Goal: Task Accomplishment & Management: Complete application form

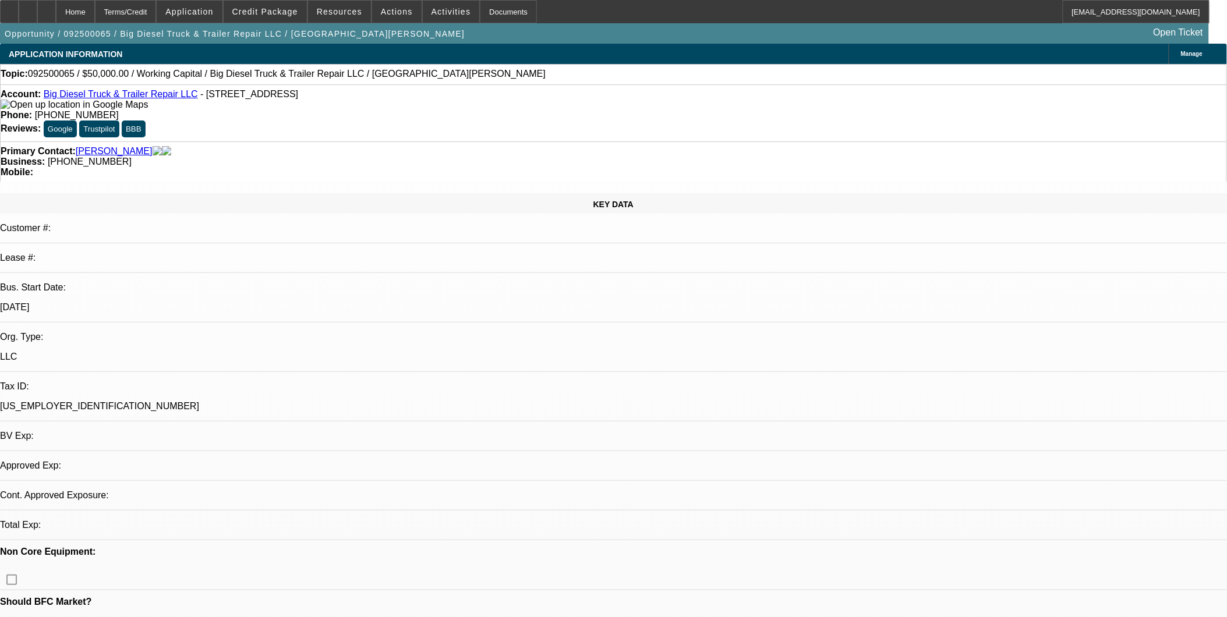
select select "0"
select select "1"
select select "2"
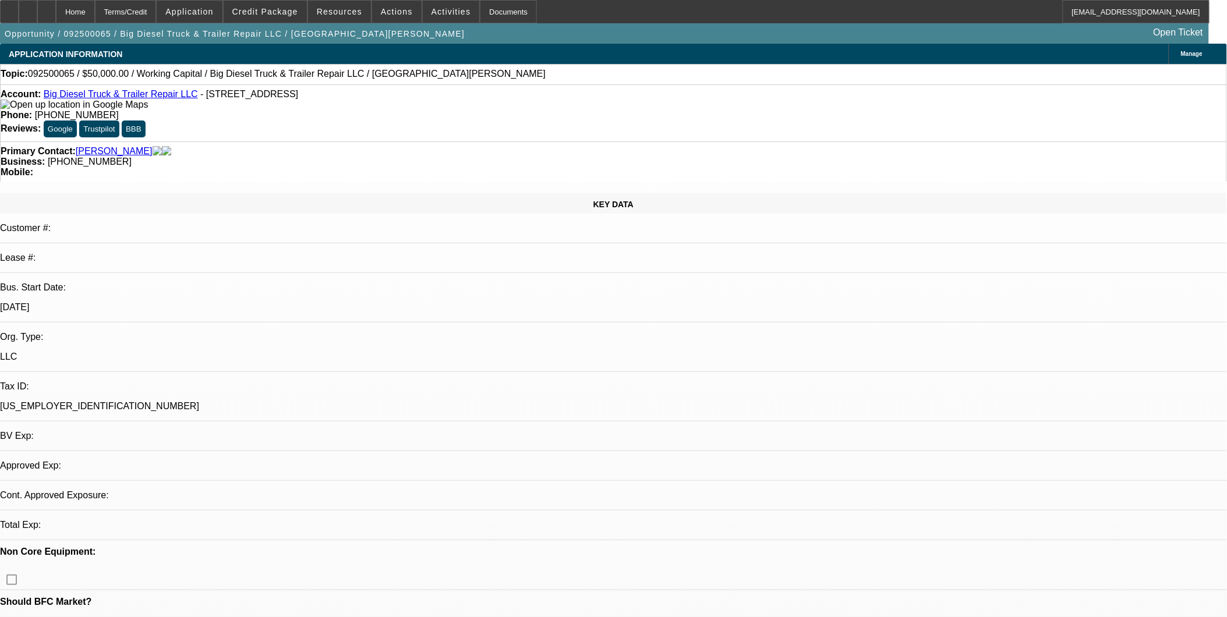
select select "6"
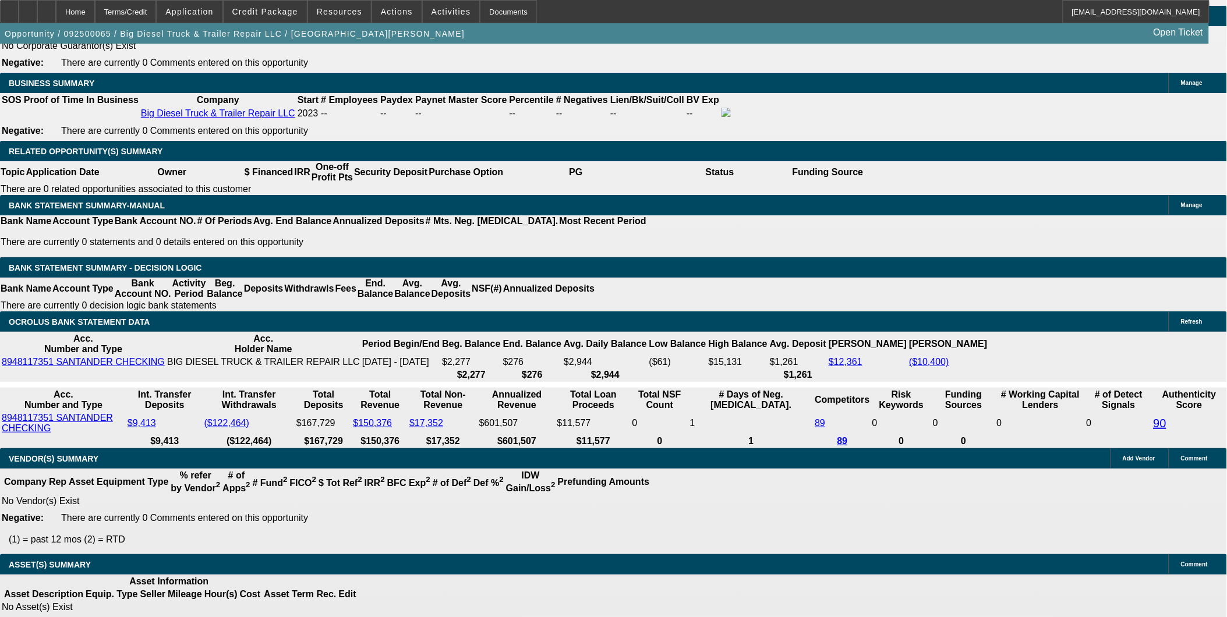
scroll to position [1812, 0]
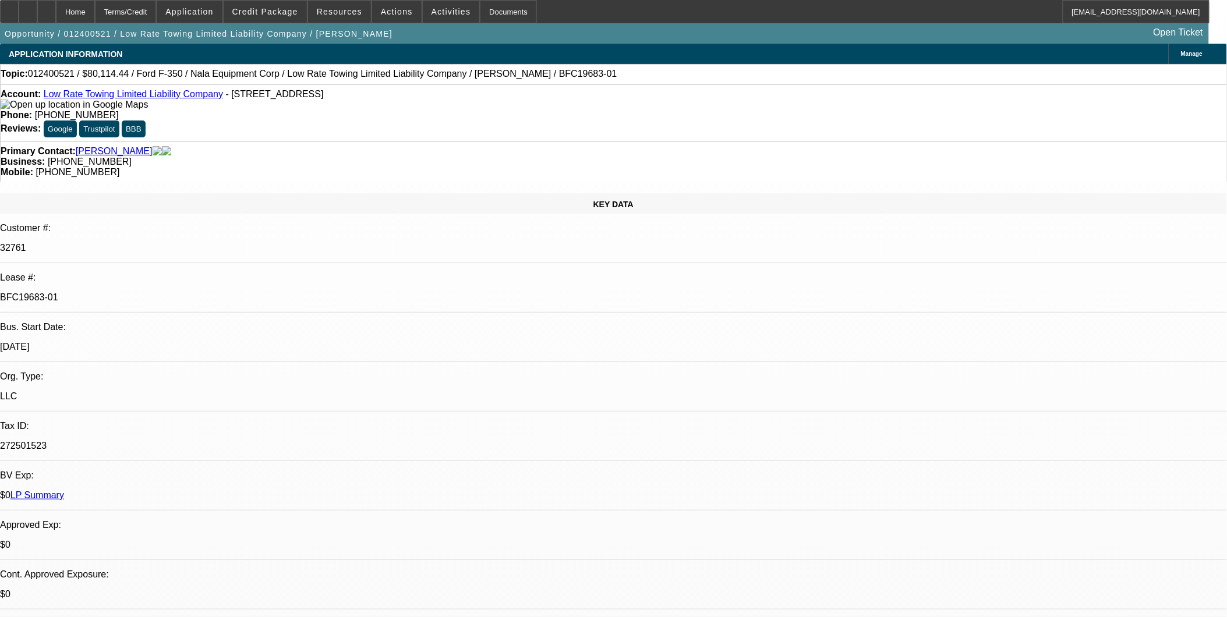
select select "0"
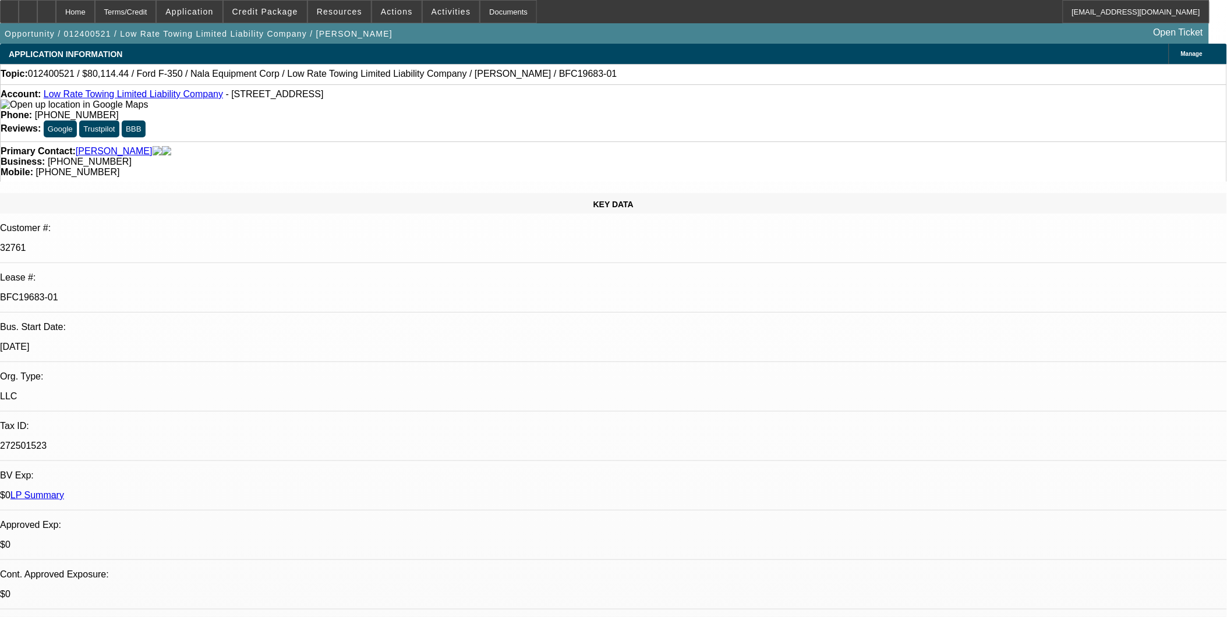
select select "2"
select select "0"
select select "2"
select select "0"
select select "1"
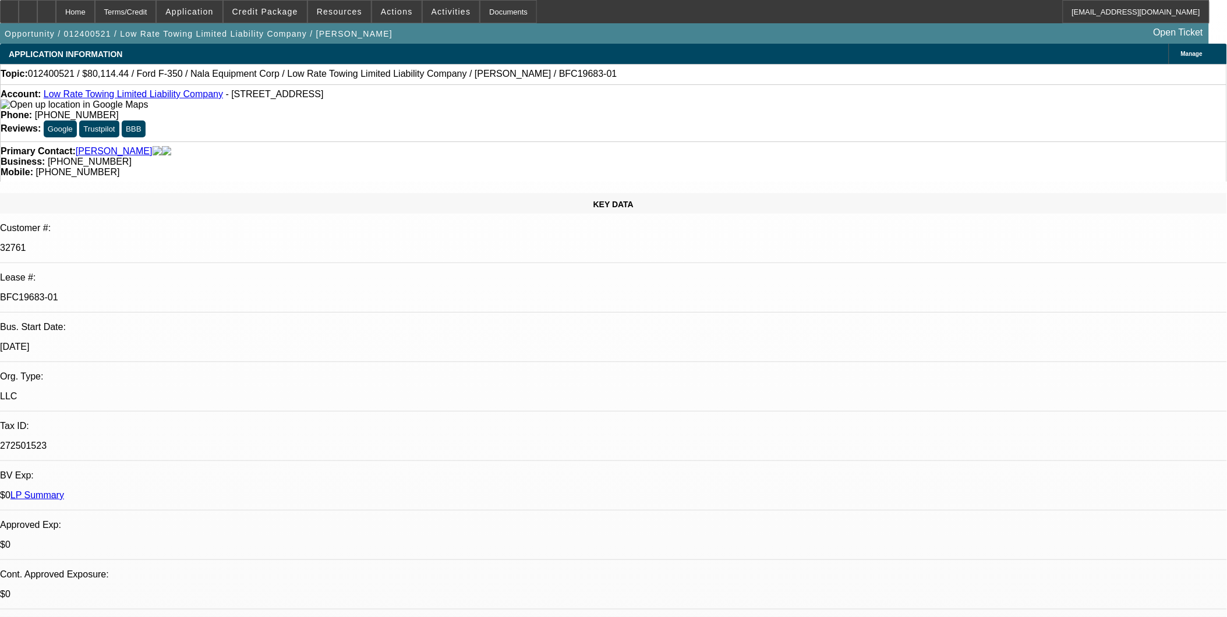
select select "2"
select select "6"
select select "1"
select select "2"
select select "6"
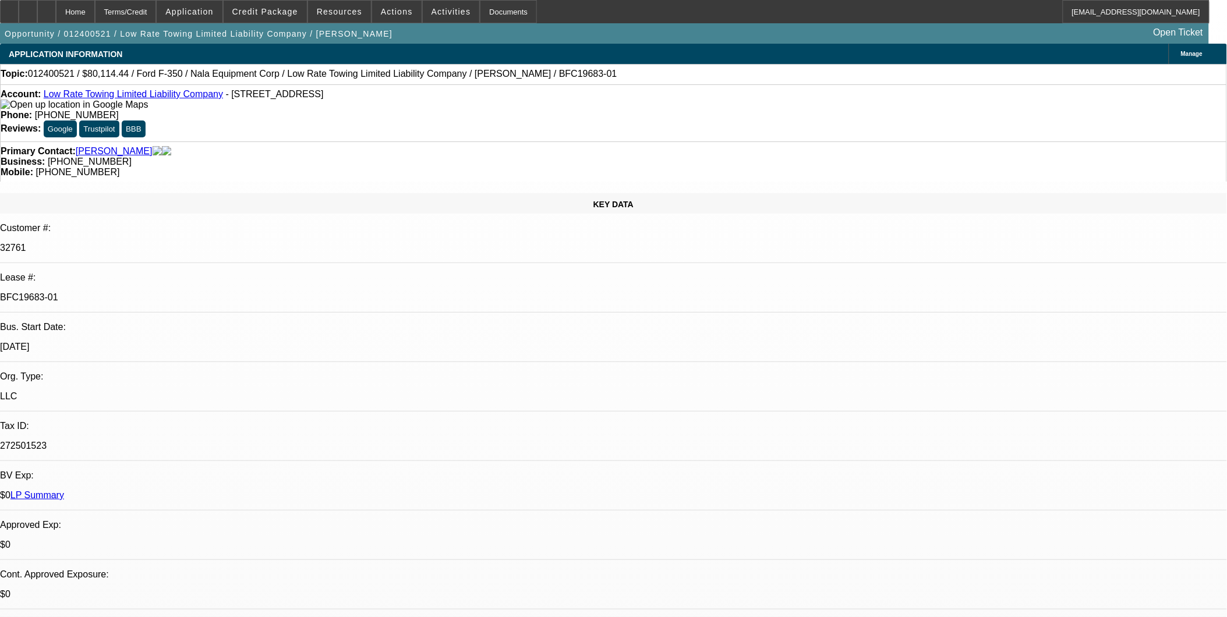
select select "1"
select select "2"
select select "6"
select select "1"
select select "2"
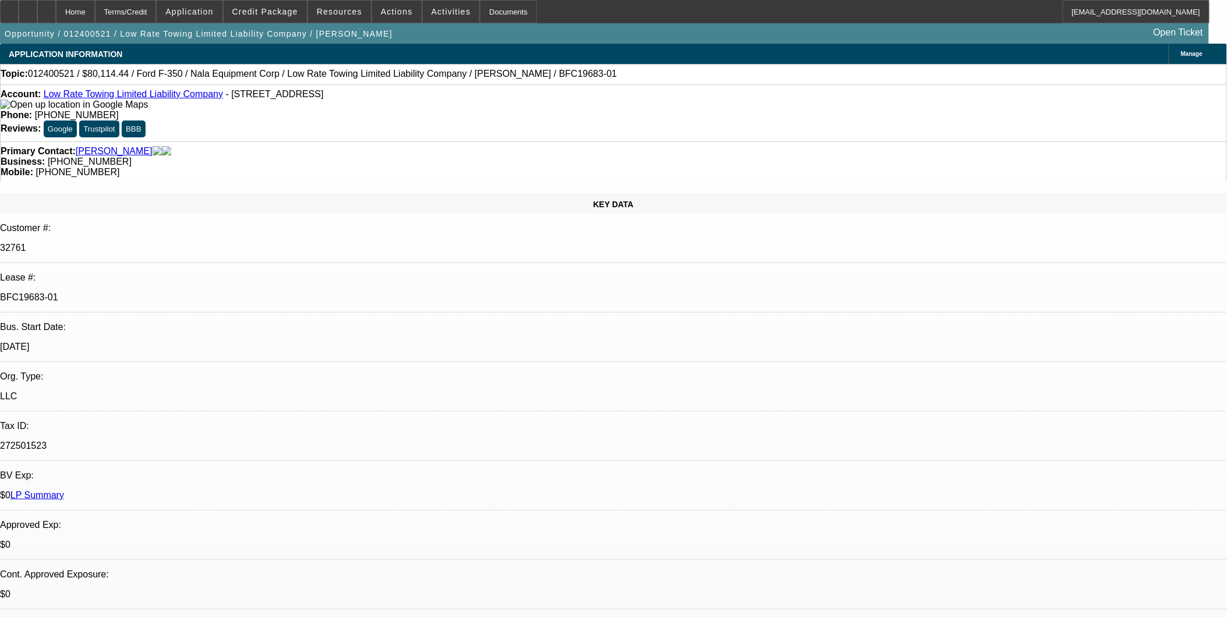
select select "6"
click at [119, 97] on link "Low Rate Towing Limited Liability Company" at bounding box center [133, 94] width 179 height 10
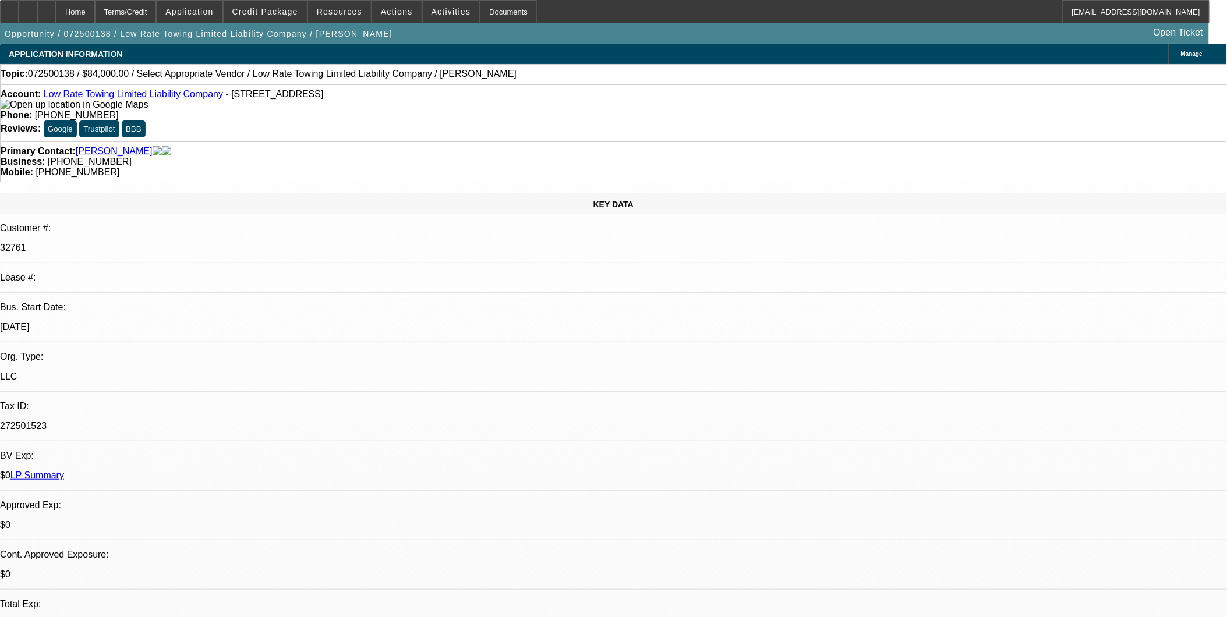
select select "0"
select select "2"
select select "0.1"
select select "4"
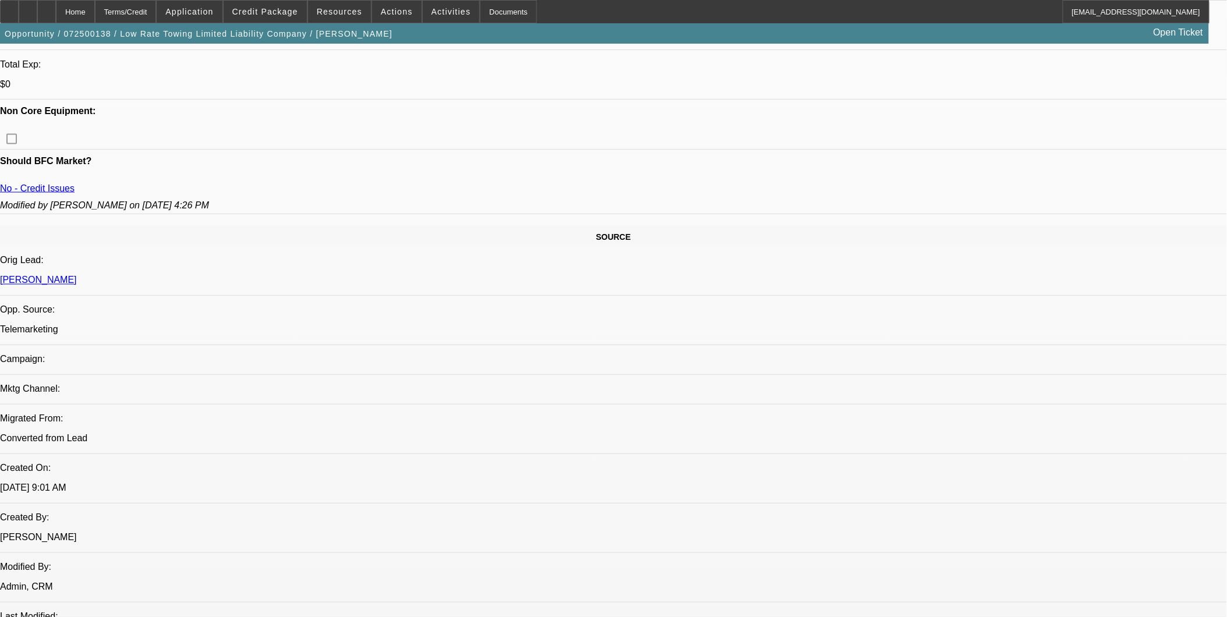
scroll to position [517, 0]
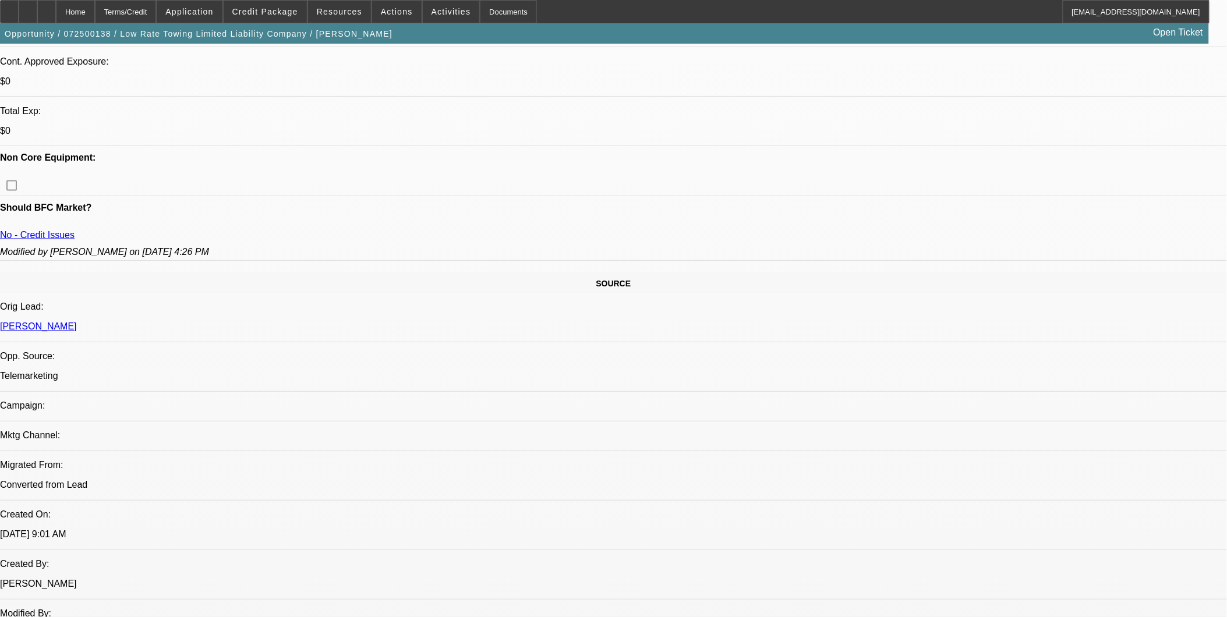
scroll to position [388, 0]
